Goal: Task Accomplishment & Management: Use online tool/utility

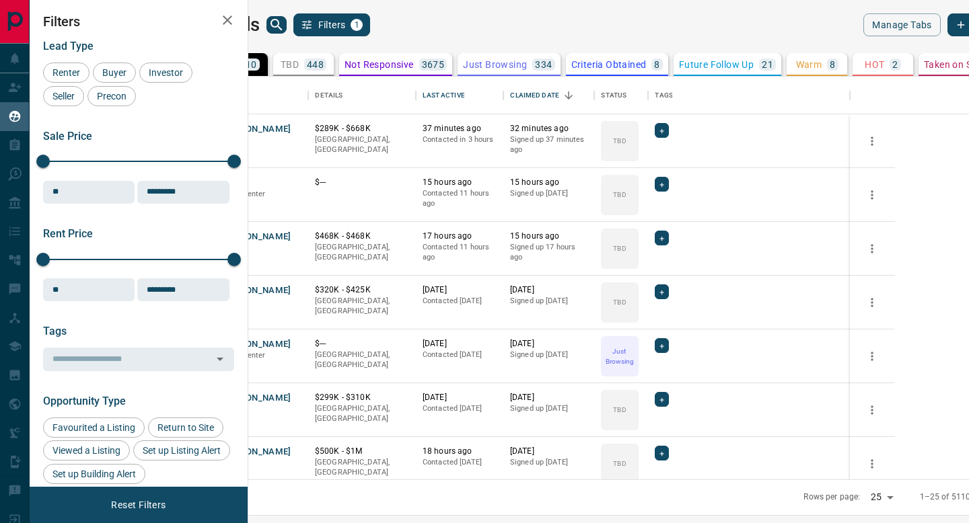
scroll to position [403, 714]
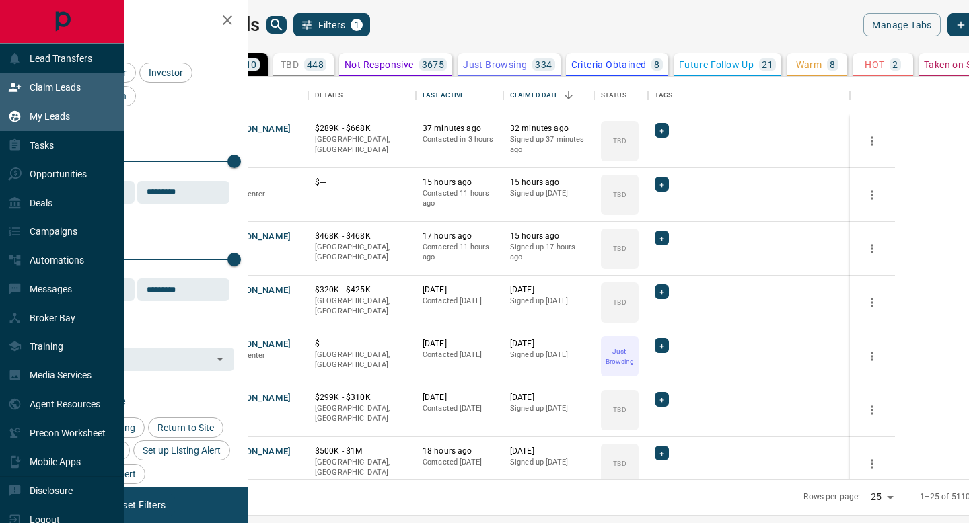
click at [38, 86] on p "Claim Leads" at bounding box center [55, 87] width 51 height 11
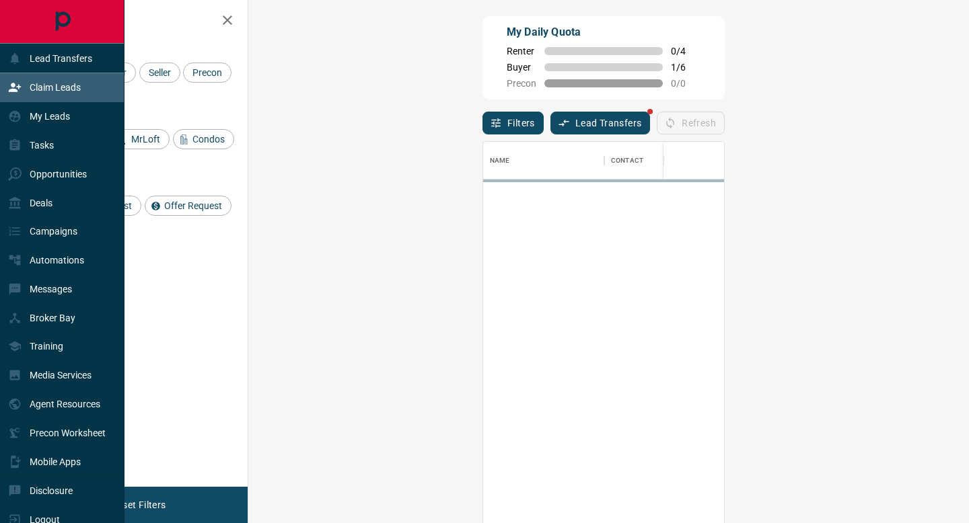
scroll to position [397, 692]
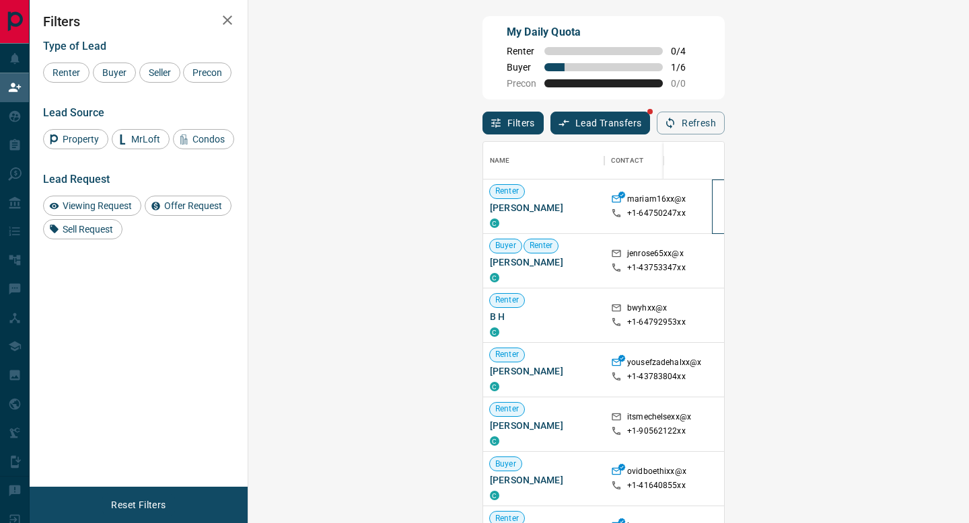
click at [738, 208] on span "Active" at bounding box center [755, 205] width 34 height 11
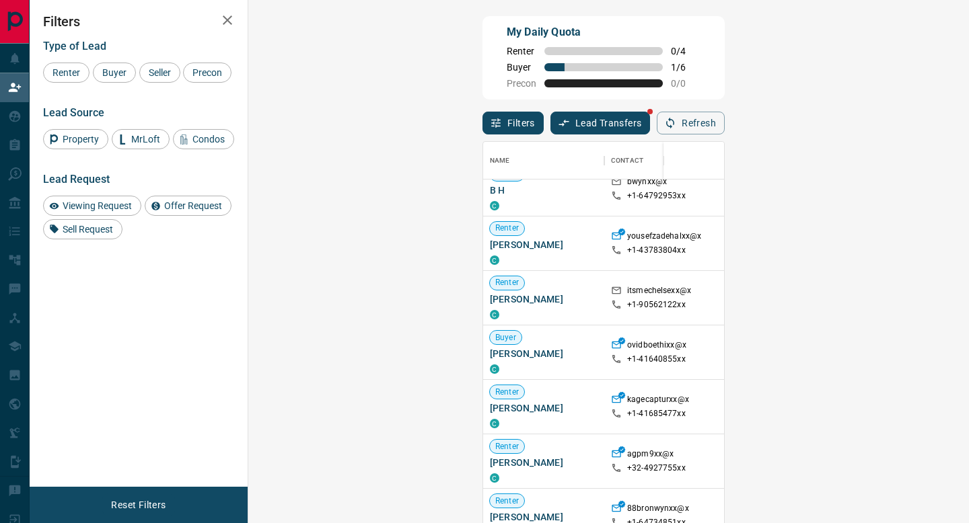
scroll to position [0, 0]
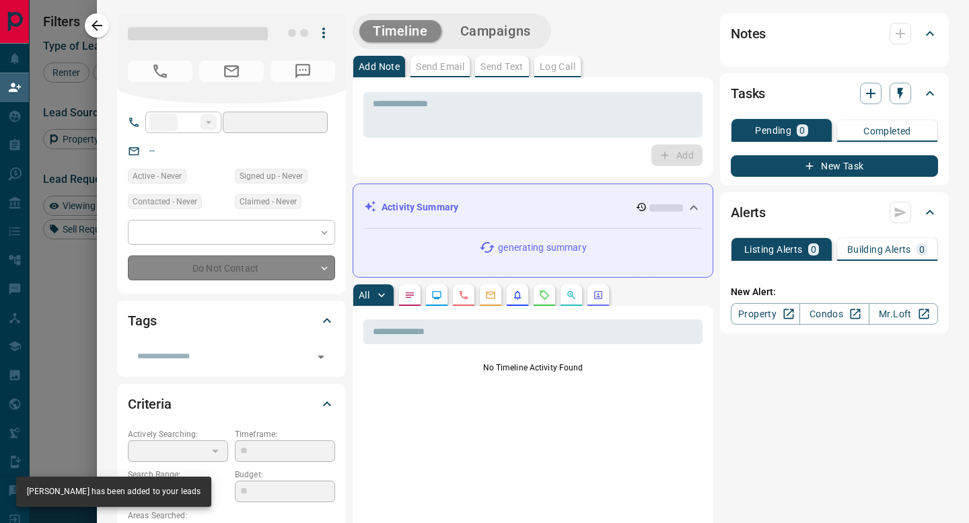
type input "**"
type input "**********"
type input "**"
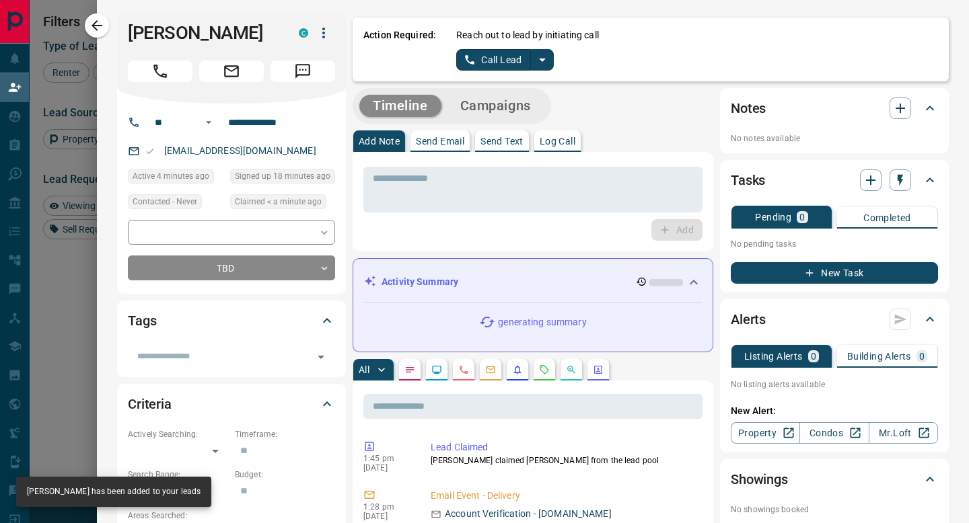
click at [546, 66] on icon "split button" at bounding box center [542, 60] width 16 height 16
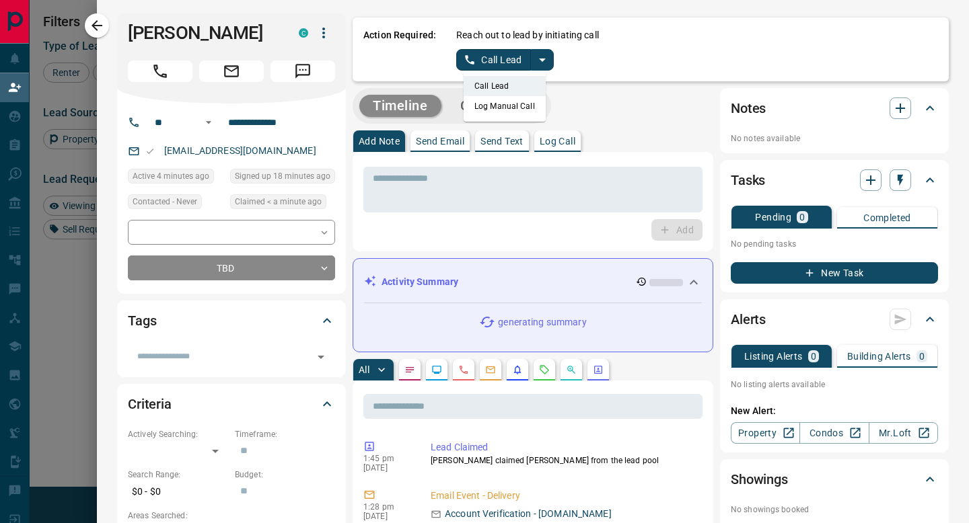
click at [524, 107] on li "Log Manual Call" at bounding box center [505, 106] width 82 height 20
click at [484, 57] on button "Log Manual Call" at bounding box center [500, 60] width 89 height 22
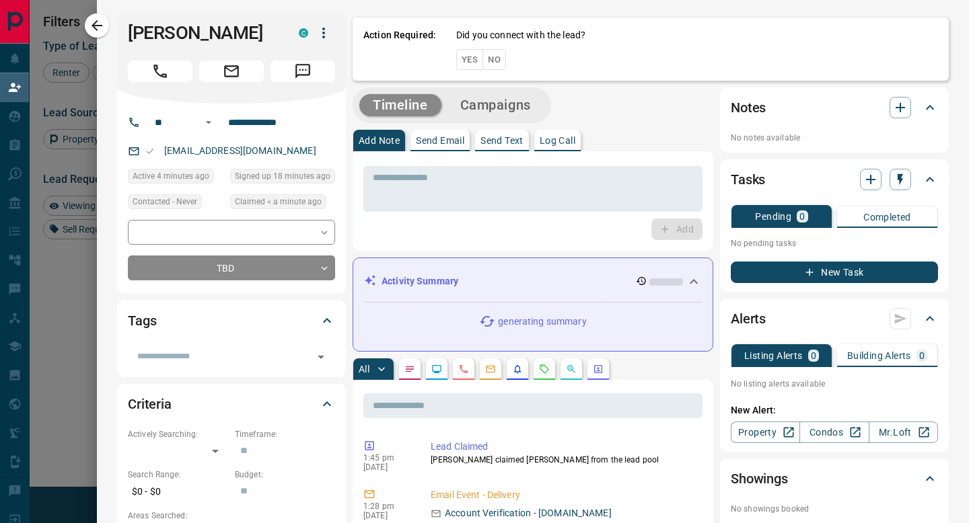
click at [484, 57] on button "No" at bounding box center [494, 59] width 24 height 21
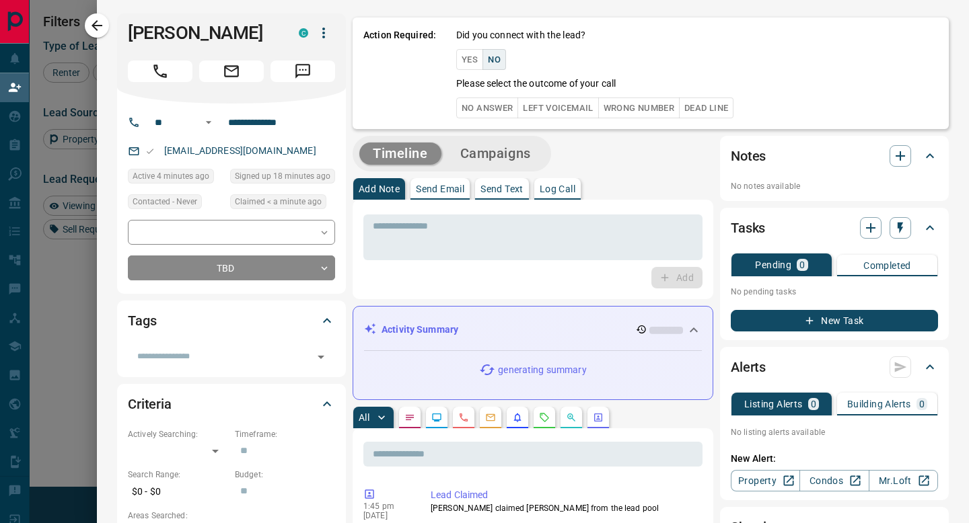
click at [489, 104] on button "No Answer" at bounding box center [487, 108] width 62 height 21
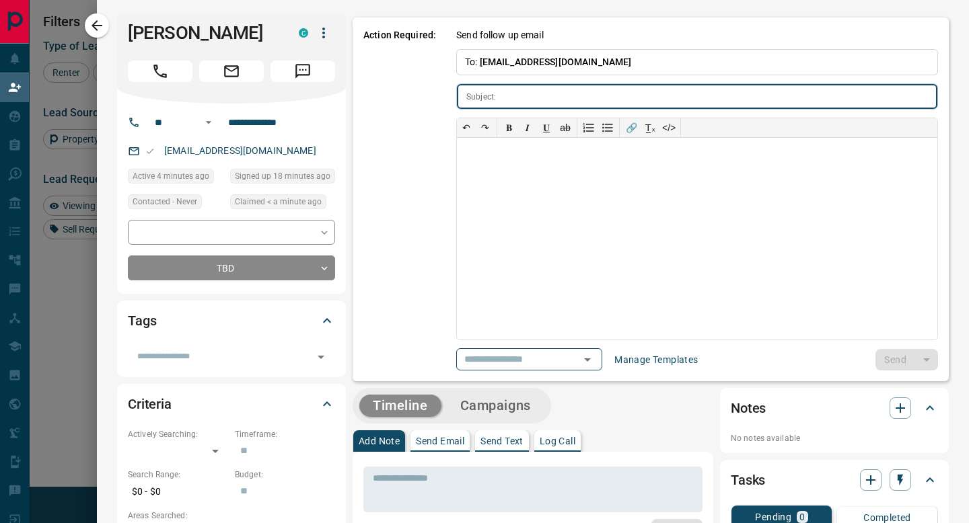
type input "**********"
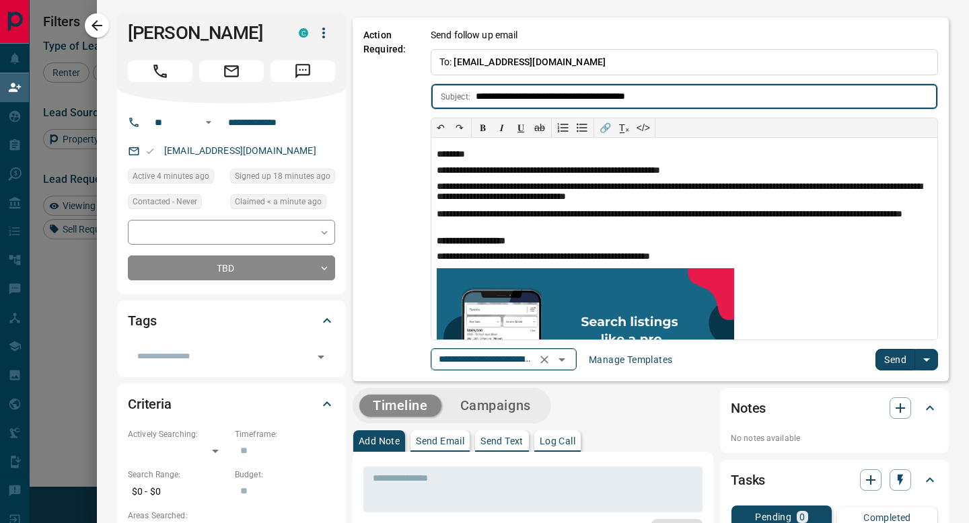
click at [565, 361] on icon "Open" at bounding box center [561, 360] width 7 height 3
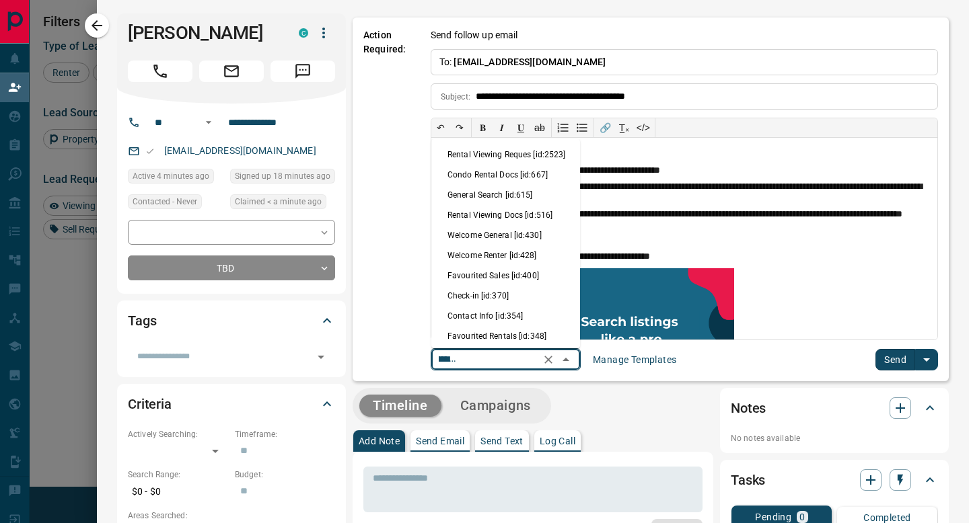
click at [499, 237] on li "Welcome General [id:430]" at bounding box center [505, 235] width 149 height 20
type input "**********"
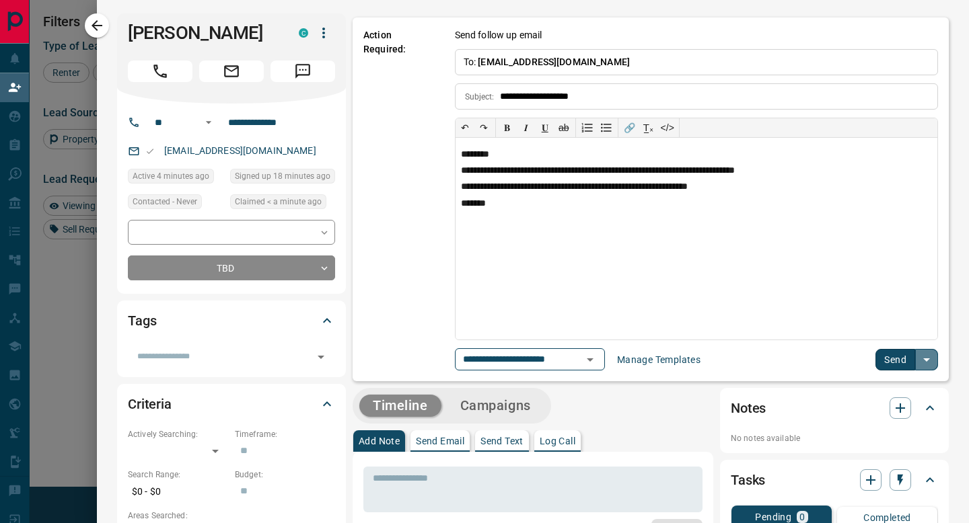
click at [918, 365] on icon "split button" at bounding box center [926, 360] width 16 height 16
click at [898, 360] on button "Send" at bounding box center [895, 360] width 40 height 22
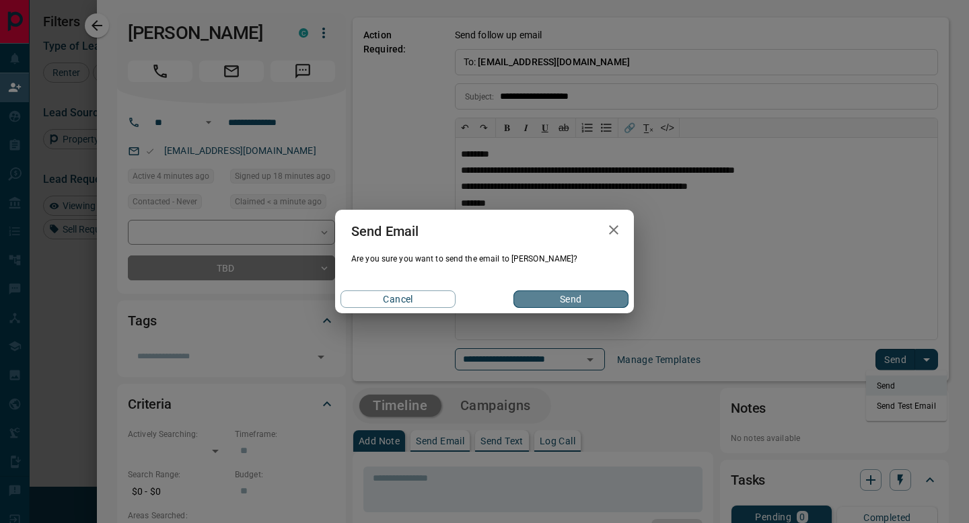
click at [562, 304] on button "Send" at bounding box center [570, 299] width 115 height 17
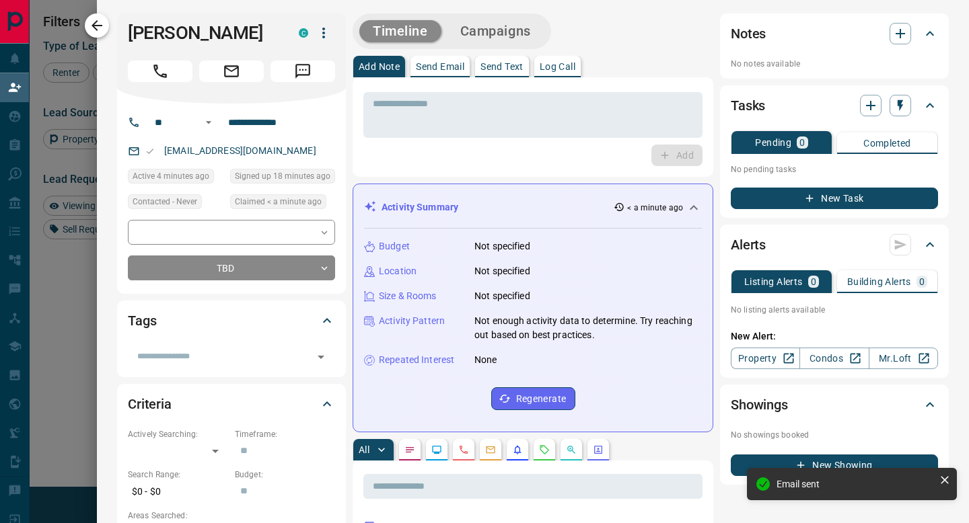
click at [94, 22] on icon "button" at bounding box center [97, 25] width 16 height 16
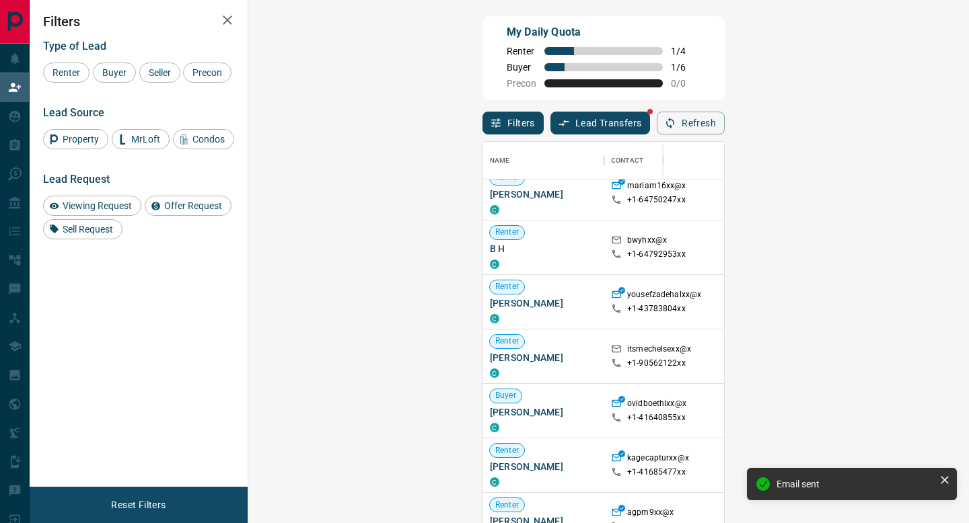
scroll to position [14, 0]
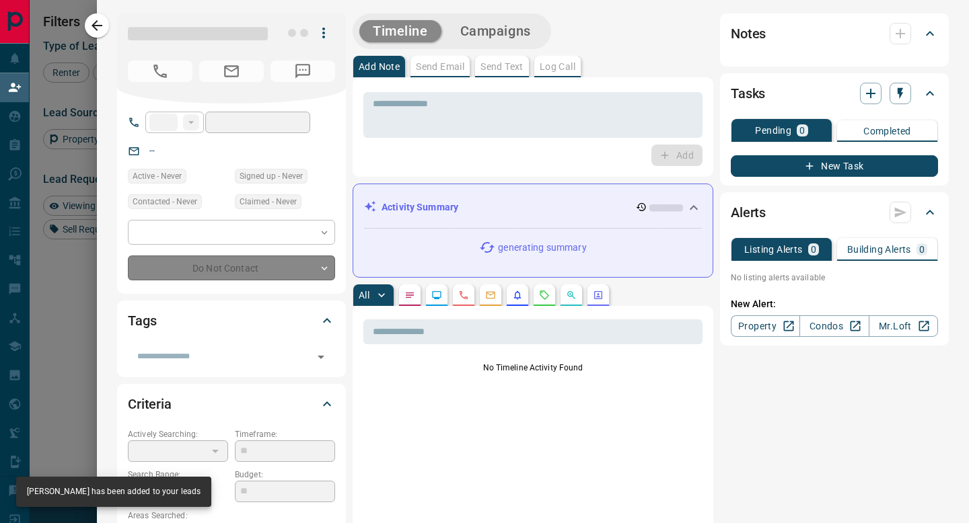
type input "**"
type input "**********"
type input "**"
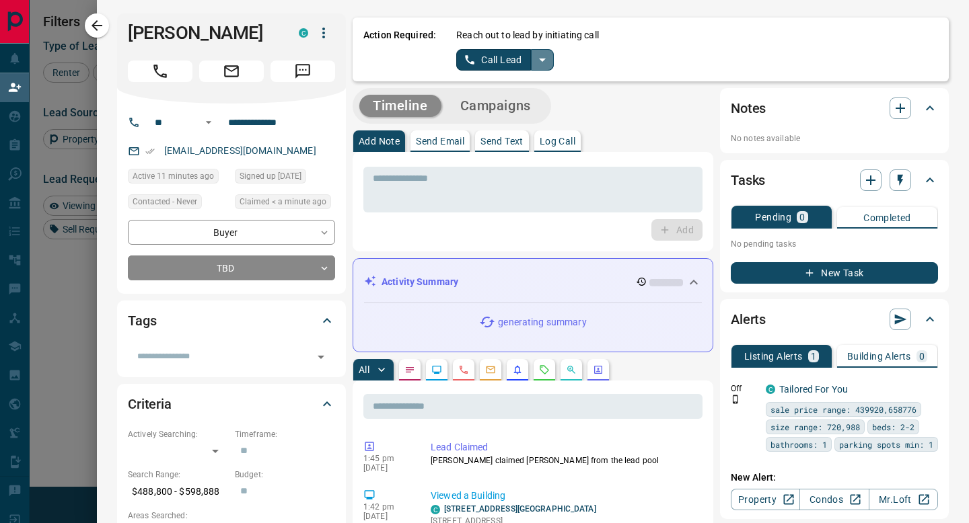
click at [537, 60] on icon "split button" at bounding box center [542, 60] width 16 height 16
click at [535, 111] on li "Log Manual Call" at bounding box center [505, 106] width 82 height 20
click at [496, 62] on button "Log Manual Call" at bounding box center [500, 60] width 89 height 22
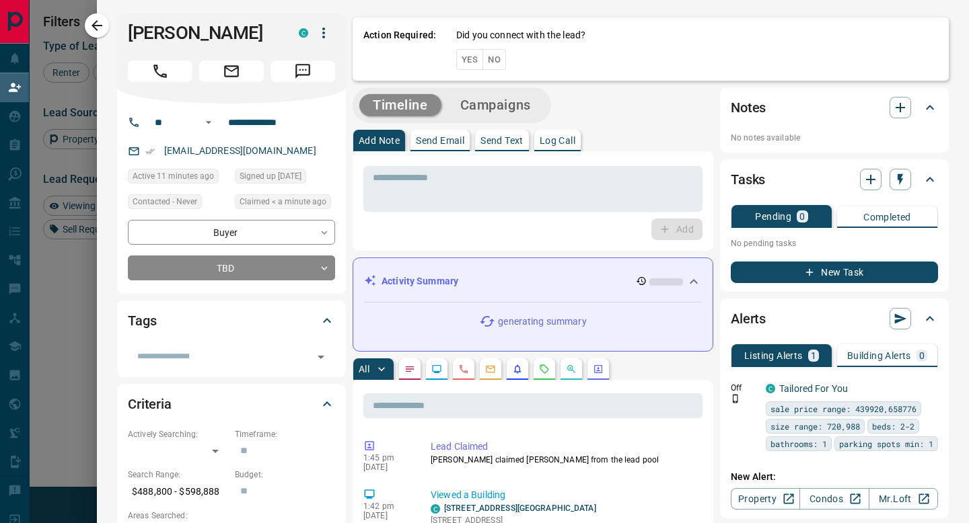
click at [496, 61] on button "No" at bounding box center [494, 59] width 24 height 21
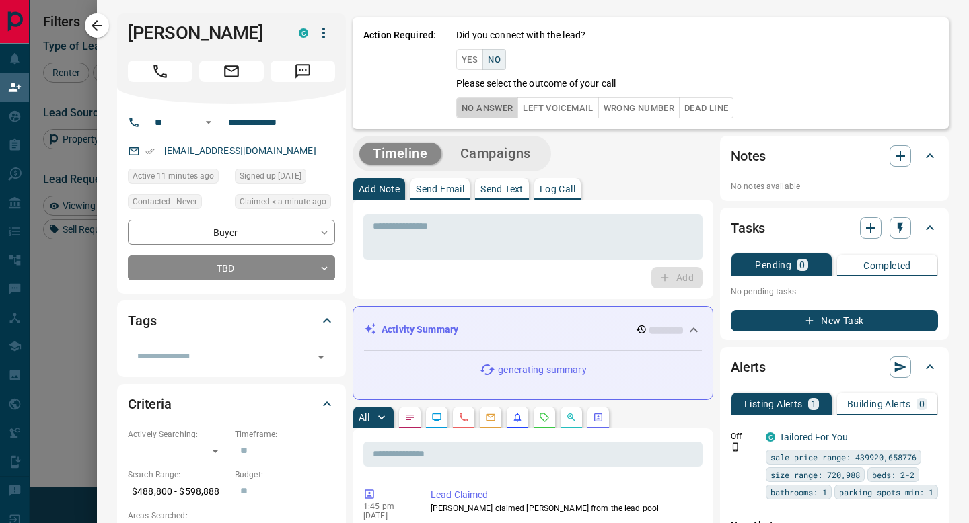
click at [498, 109] on button "No Answer" at bounding box center [487, 108] width 62 height 21
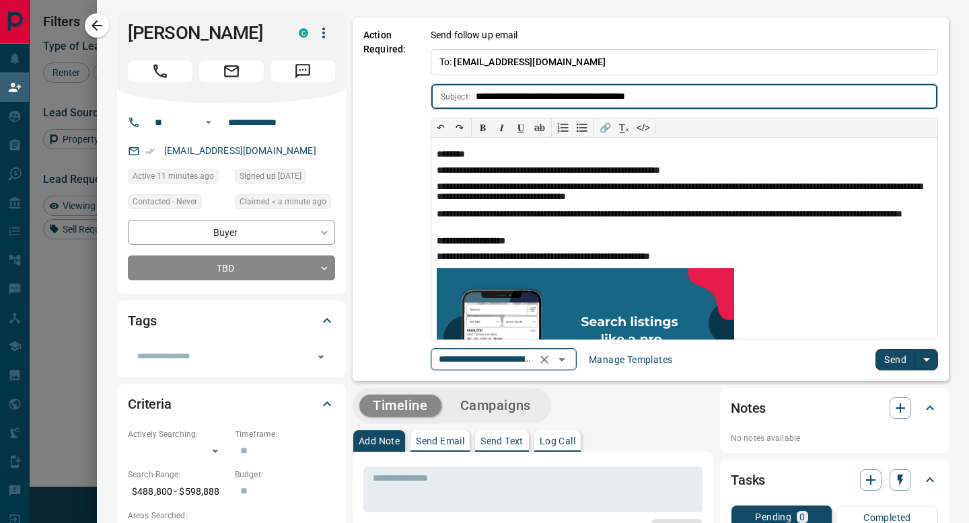
click at [561, 363] on icon "Open" at bounding box center [562, 360] width 16 height 16
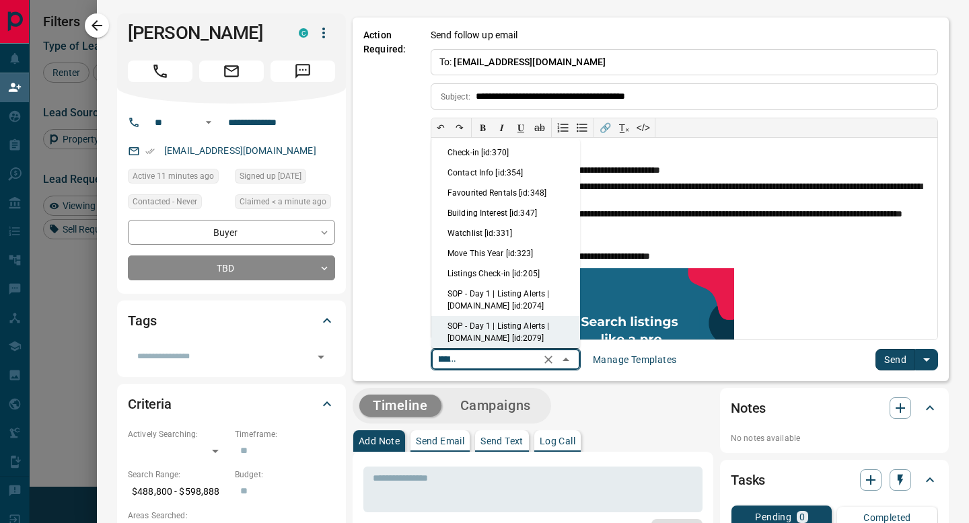
scroll to position [0, 0]
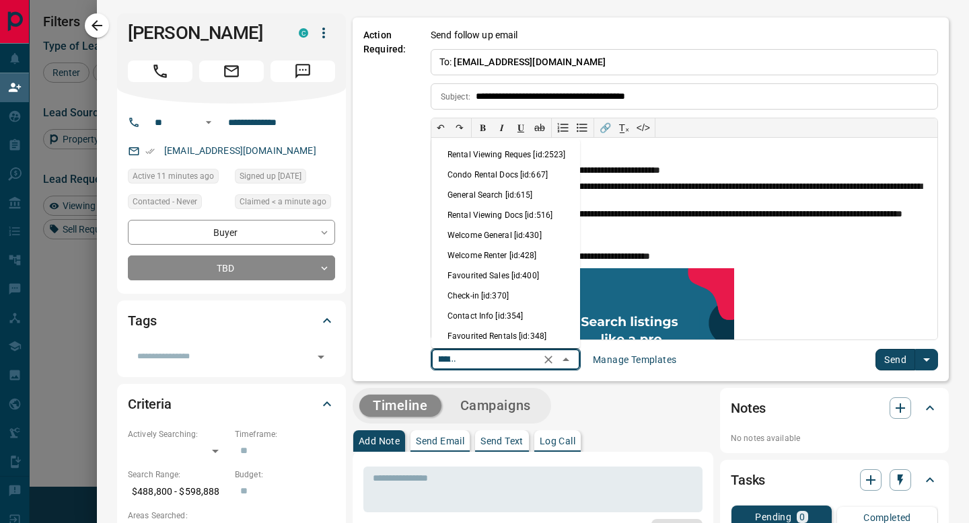
click at [488, 233] on li "Welcome General [id:430]" at bounding box center [505, 235] width 149 height 20
type input "**********"
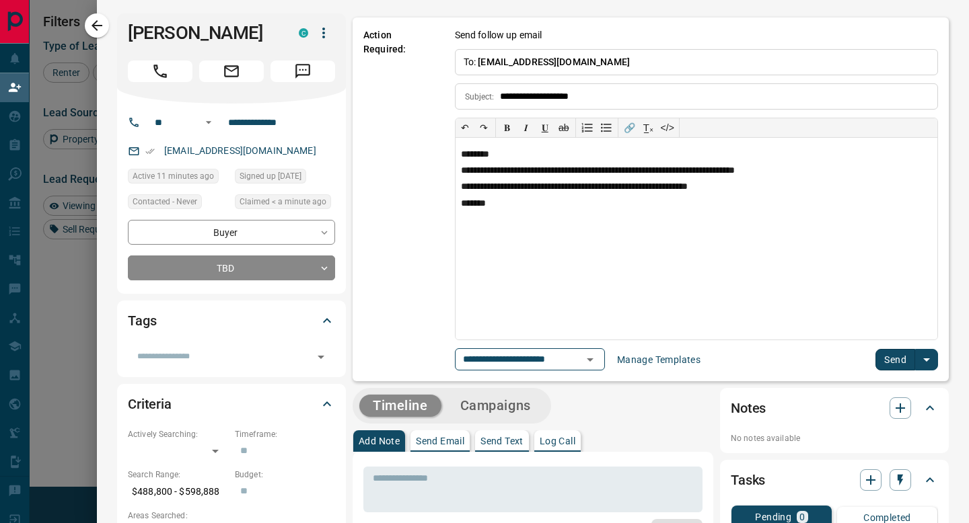
click at [908, 357] on button "Send" at bounding box center [895, 360] width 40 height 22
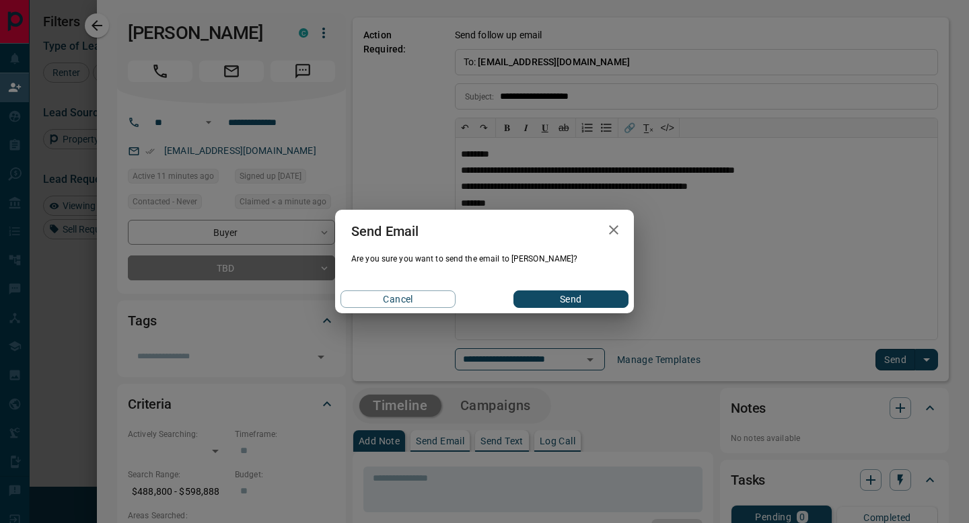
click at [564, 300] on button "Send" at bounding box center [570, 299] width 115 height 17
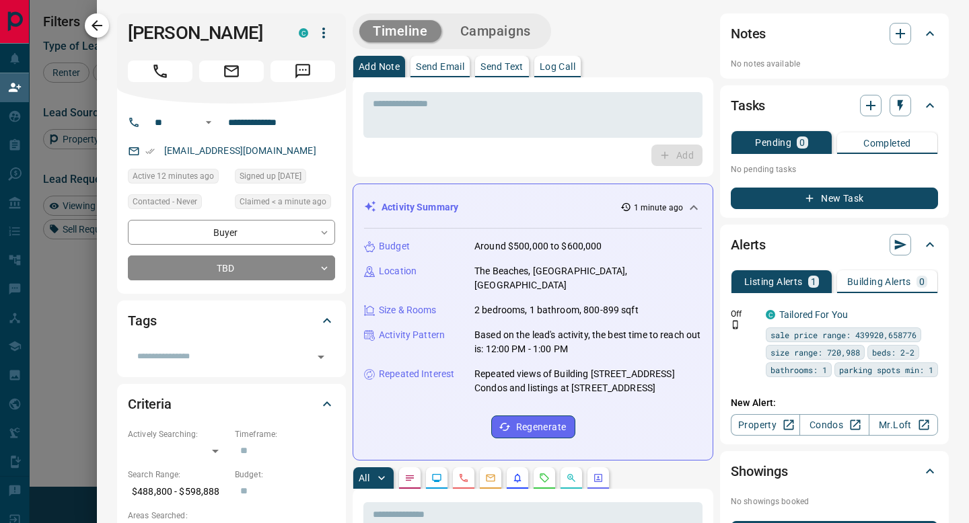
click at [97, 23] on icon "button" at bounding box center [97, 25] width 16 height 16
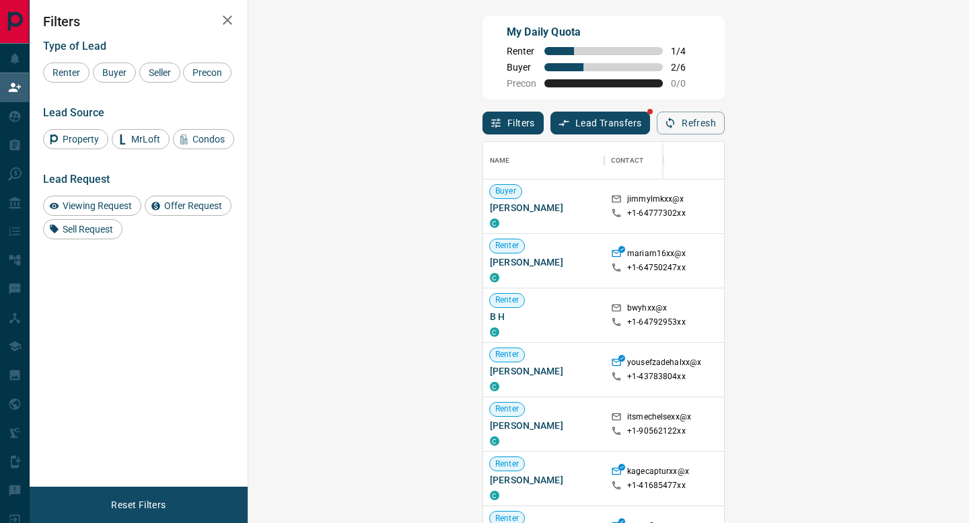
scroll to position [397, 692]
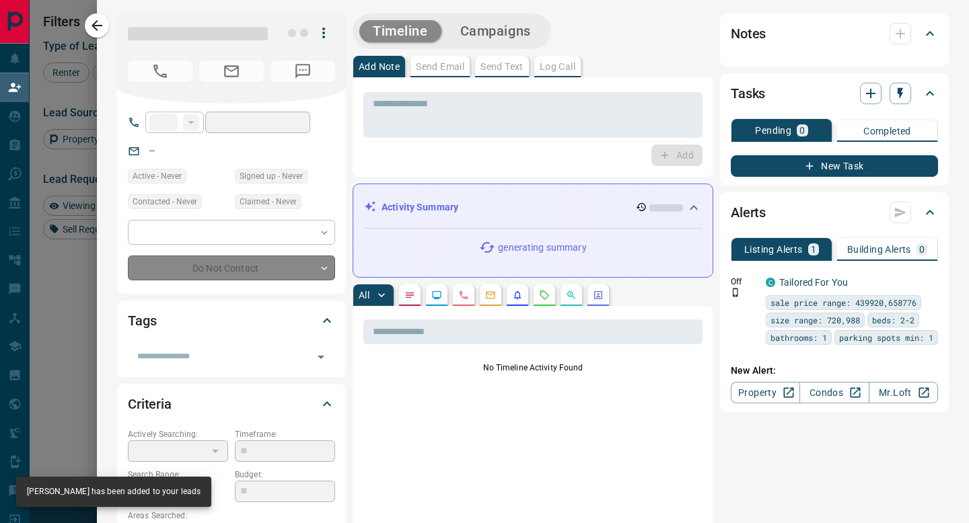
type input "**"
type input "**********"
type input "**"
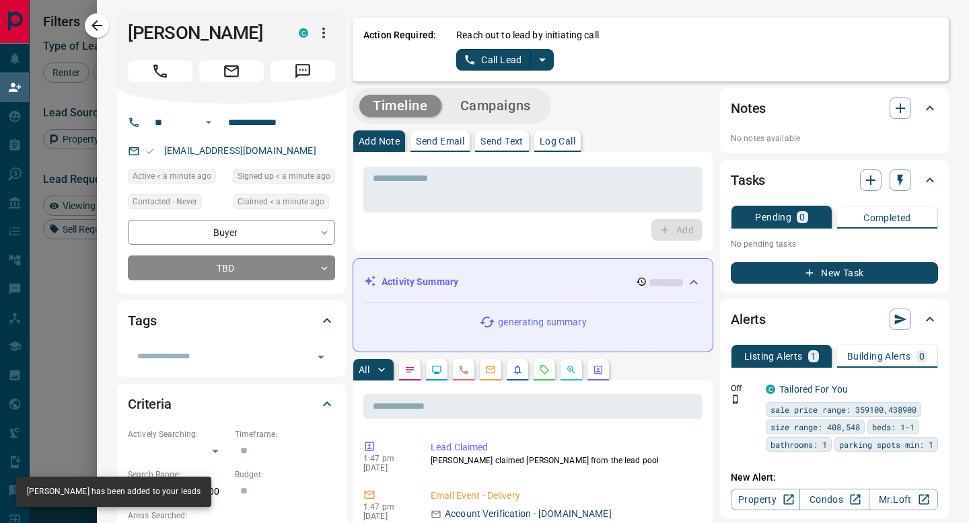
click at [540, 56] on icon "split button" at bounding box center [542, 60] width 16 height 16
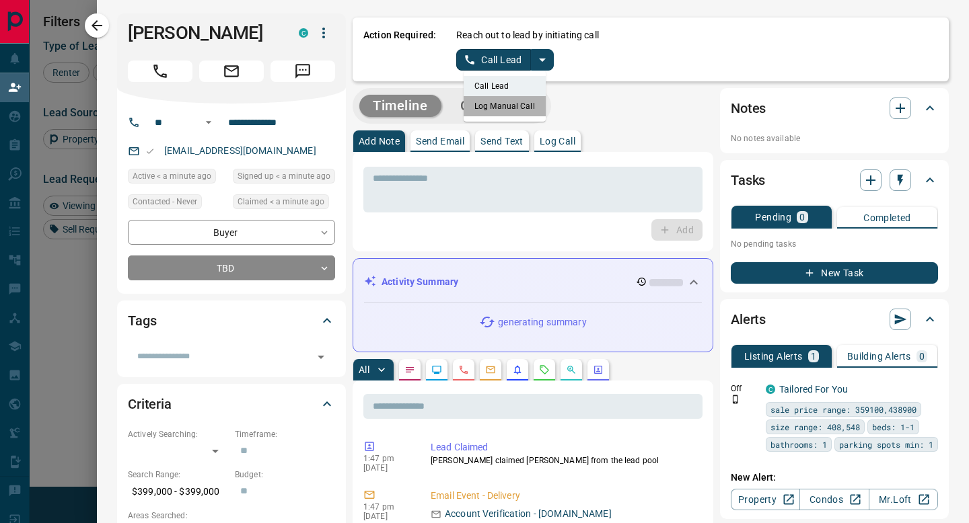
click at [520, 112] on li "Log Manual Call" at bounding box center [505, 106] width 82 height 20
click at [503, 66] on button "Log Manual Call" at bounding box center [500, 60] width 89 height 22
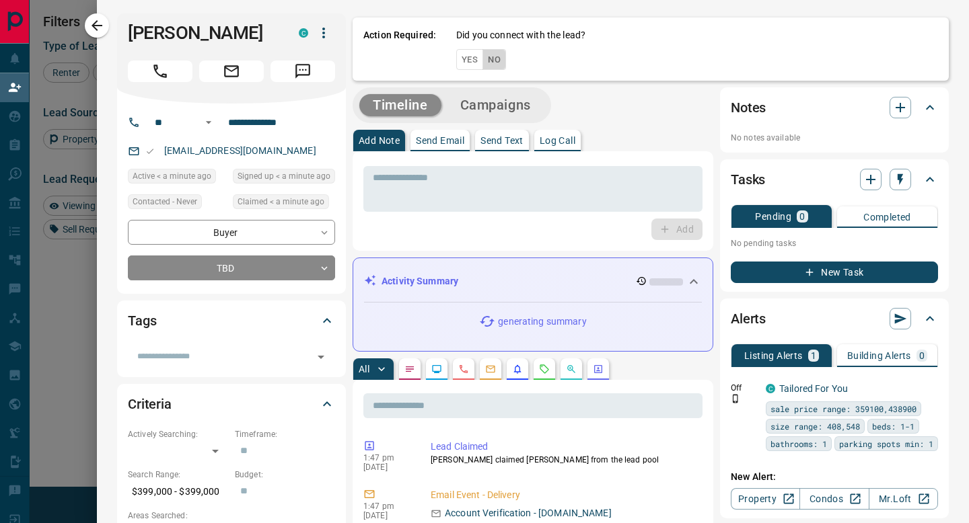
click at [503, 66] on button "No" at bounding box center [494, 59] width 24 height 21
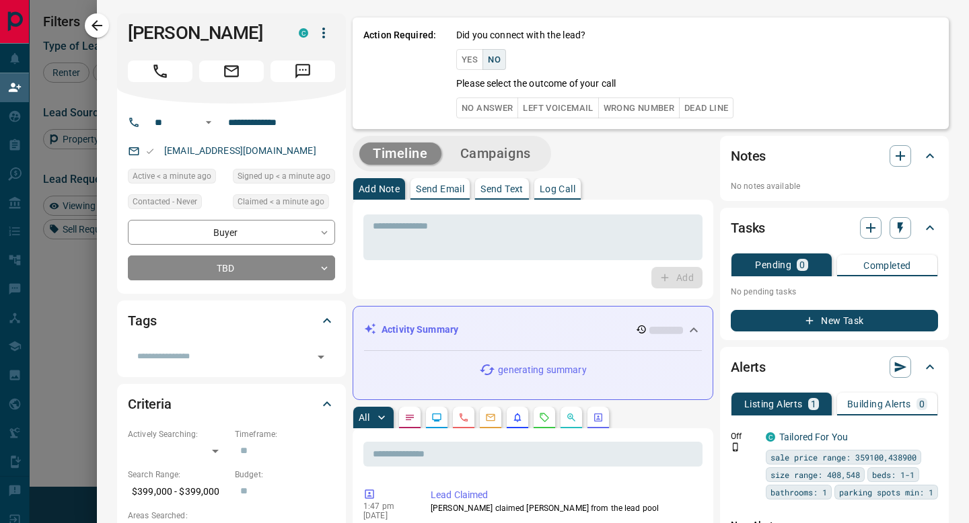
click at [503, 112] on button "No Answer" at bounding box center [487, 108] width 62 height 21
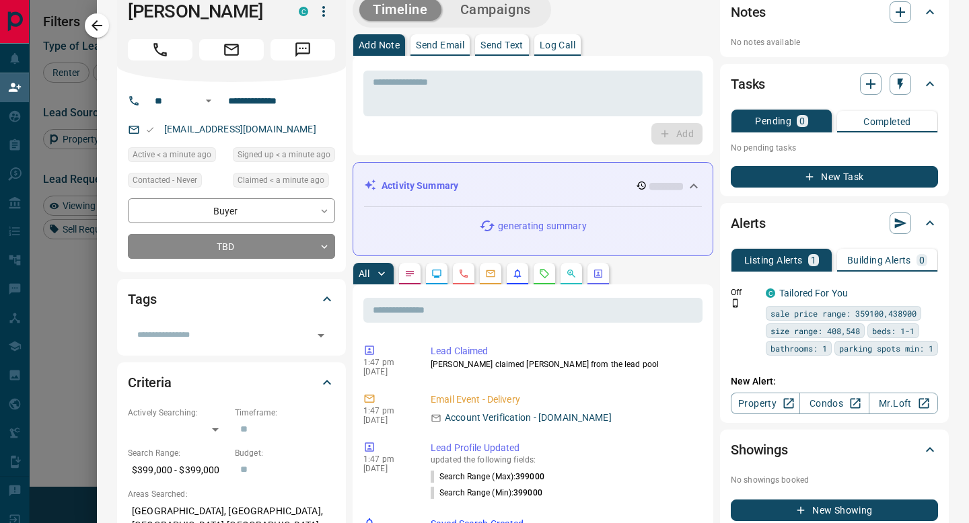
scroll to position [0, 0]
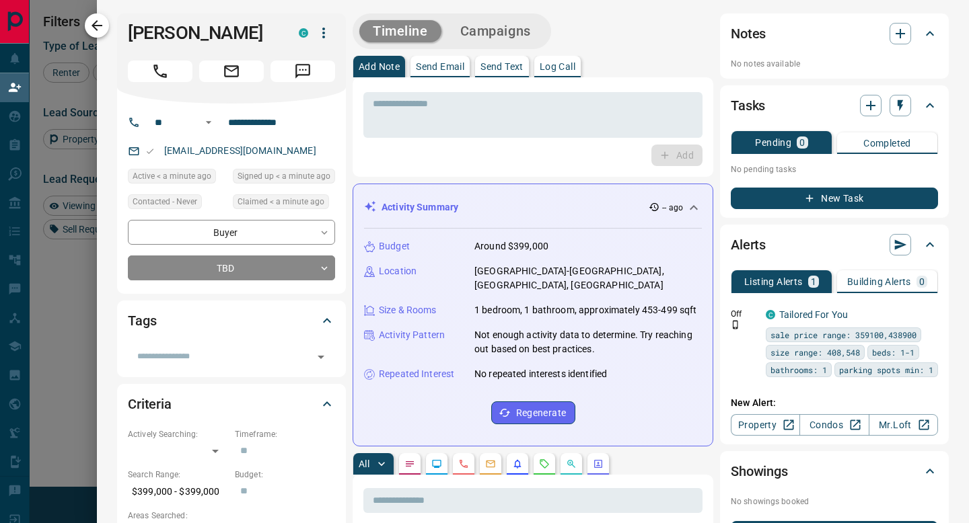
click at [98, 22] on icon "button" at bounding box center [97, 25] width 16 height 16
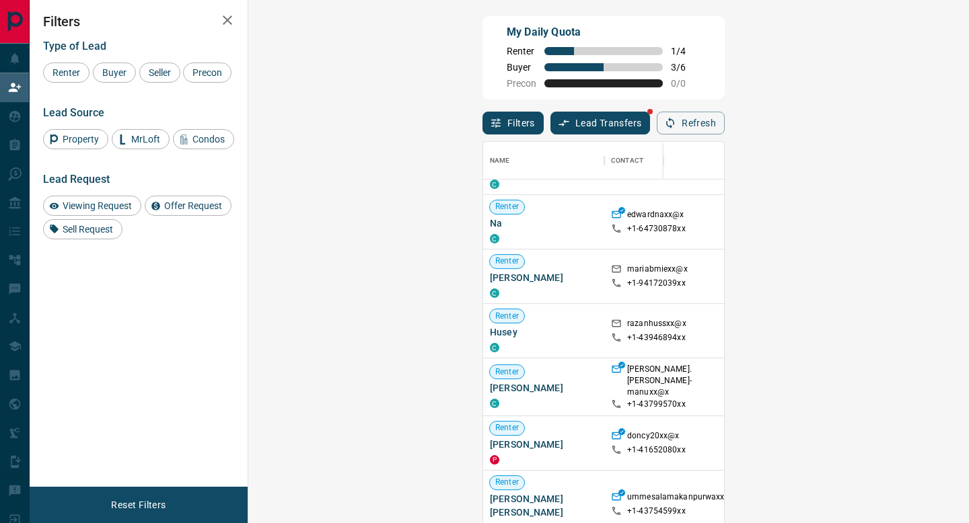
scroll to position [477, 0]
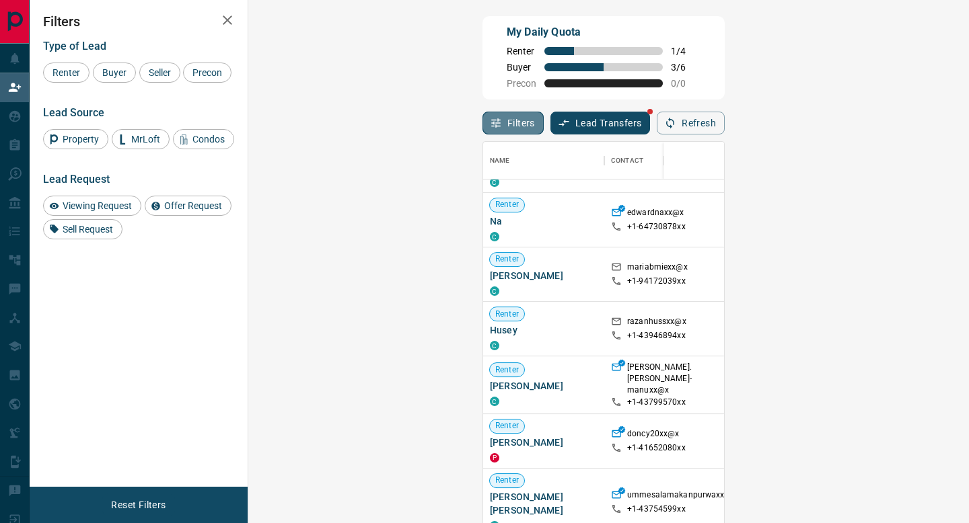
click at [482, 122] on button "Filters" at bounding box center [512, 123] width 61 height 23
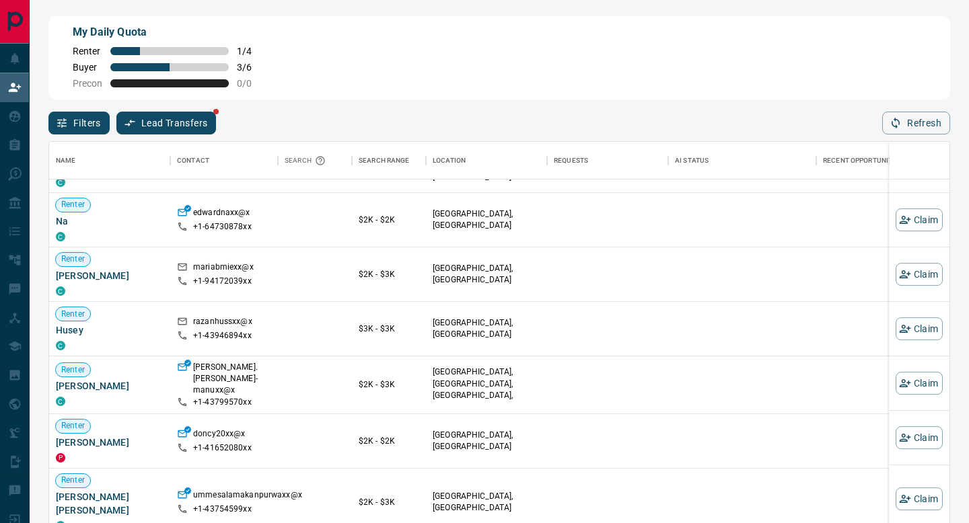
scroll to position [397, 900]
click at [85, 120] on button "Filters" at bounding box center [78, 123] width 61 height 23
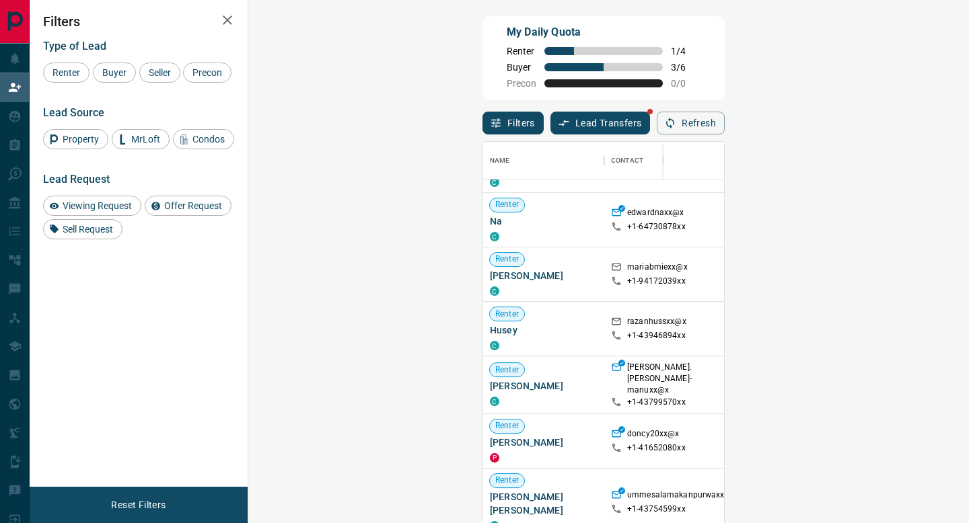
scroll to position [397, 692]
click at [119, 77] on div "Buyer" at bounding box center [114, 73] width 43 height 20
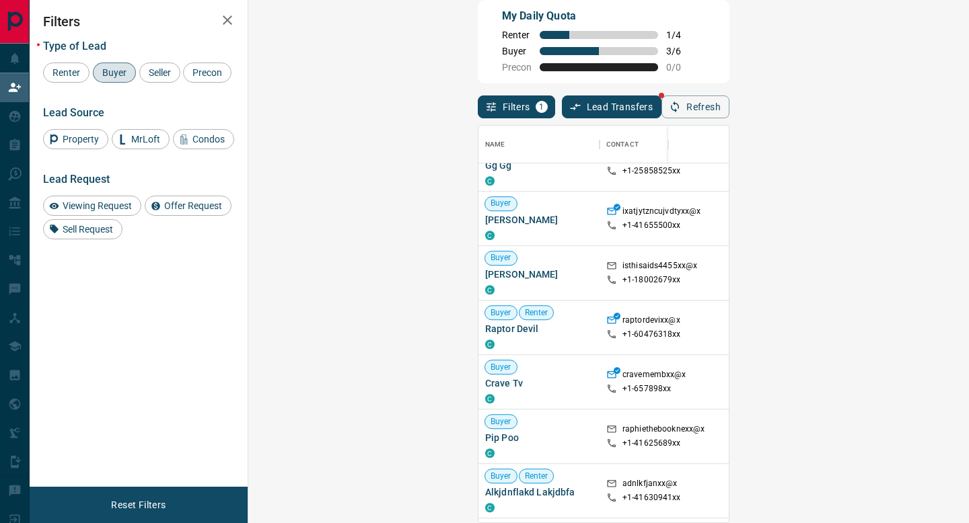
scroll to position [858, 0]
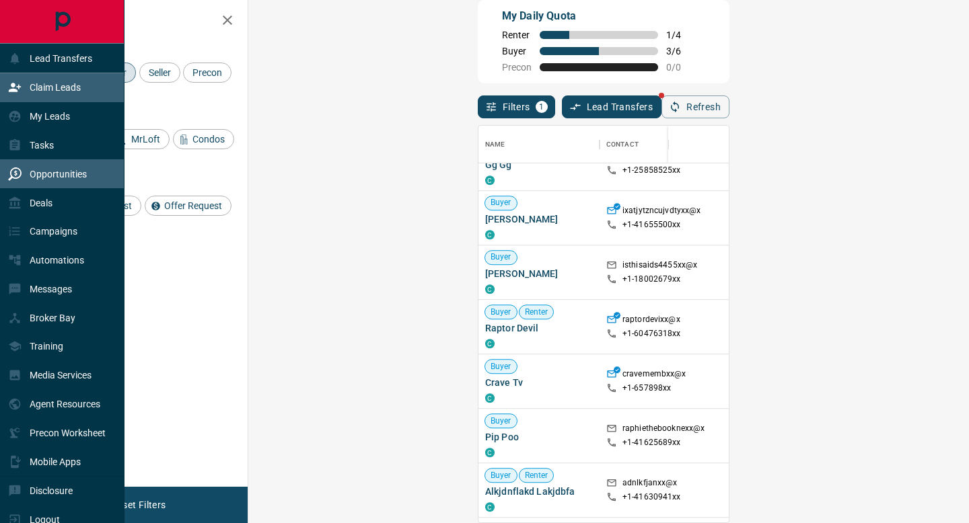
click at [15, 182] on div "Opportunities" at bounding box center [47, 174] width 79 height 22
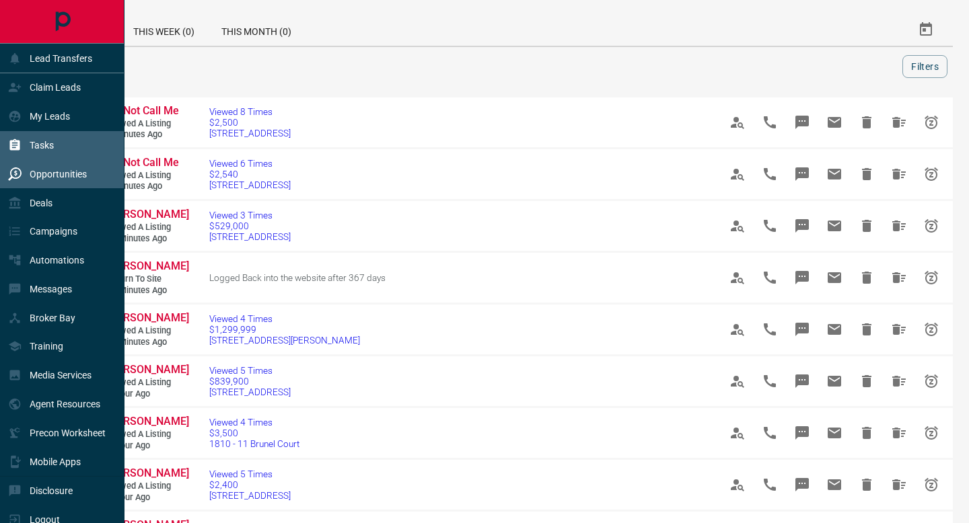
click at [24, 141] on div "Tasks" at bounding box center [31, 146] width 46 height 22
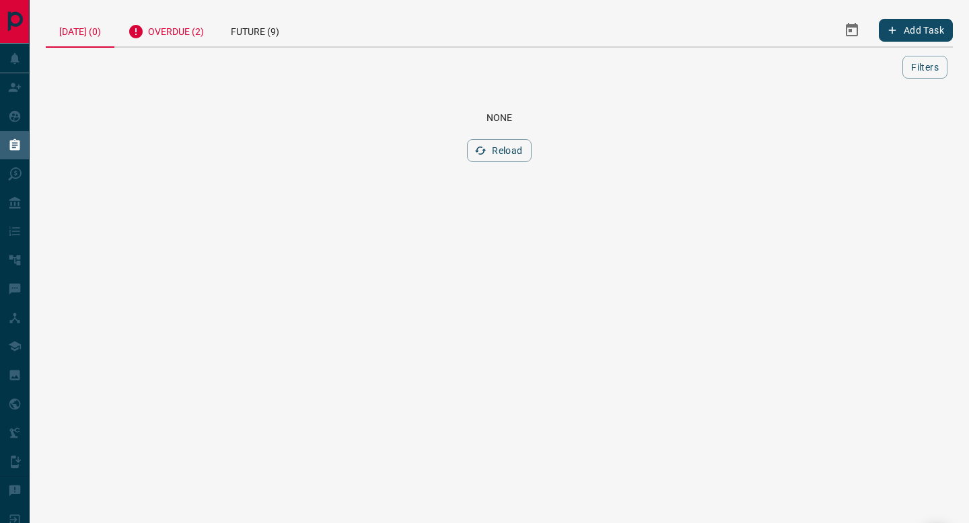
click at [192, 38] on div "Overdue (2)" at bounding box center [165, 29] width 103 height 33
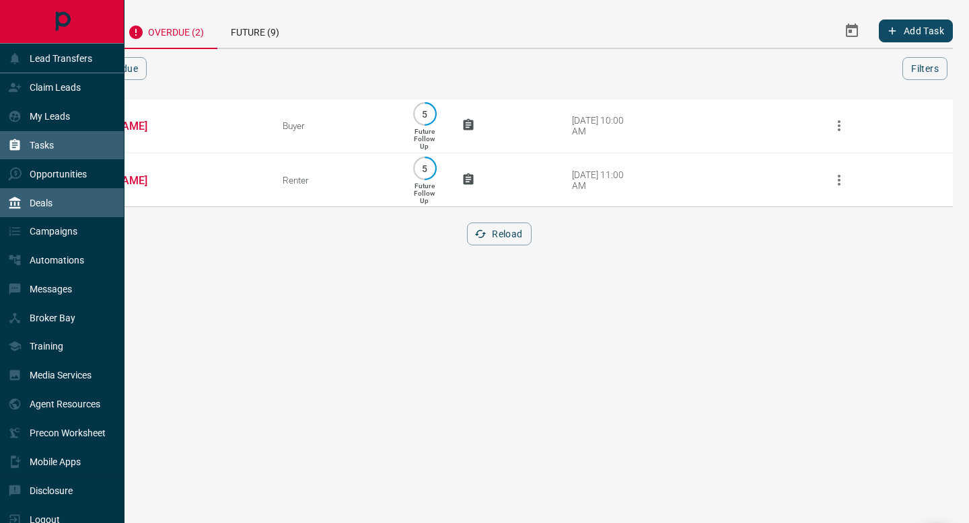
click at [48, 210] on div "Deals" at bounding box center [30, 203] width 44 height 22
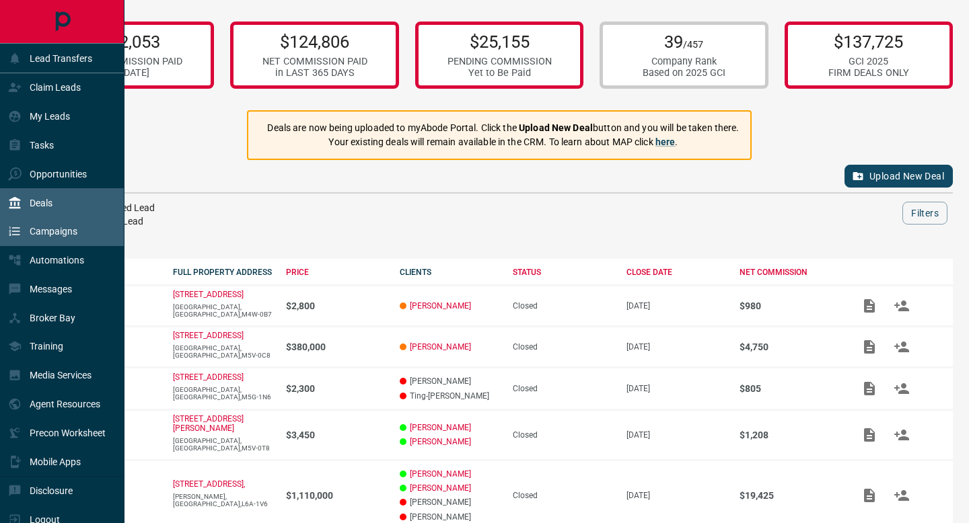
click at [50, 244] on div "Campaigns" at bounding box center [62, 231] width 124 height 29
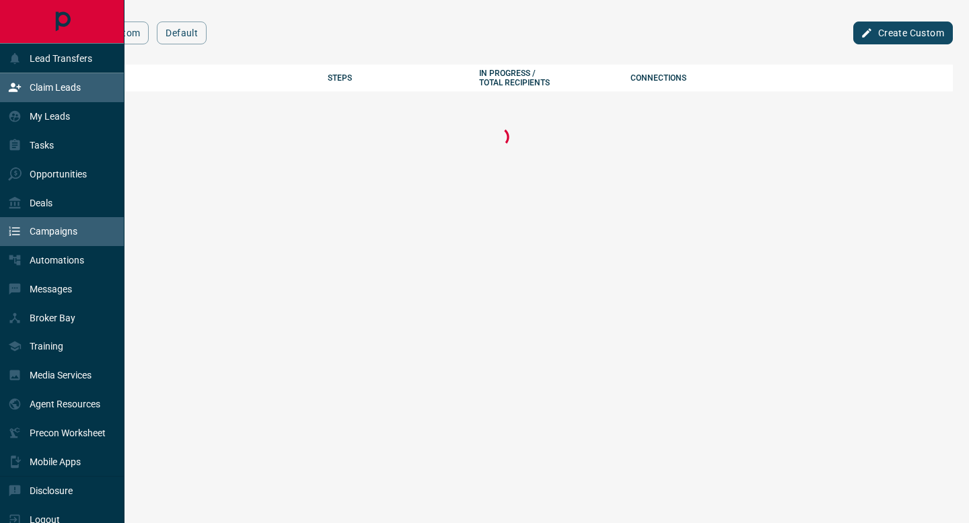
click at [89, 83] on div "Claim Leads" at bounding box center [62, 87] width 124 height 29
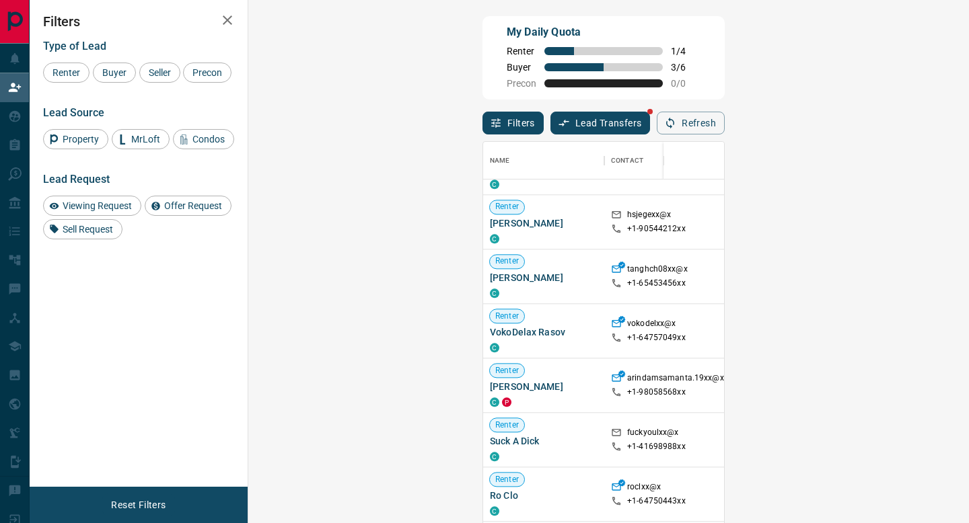
scroll to position [1408, 0]
